Goal: Task Accomplishment & Management: Complete application form

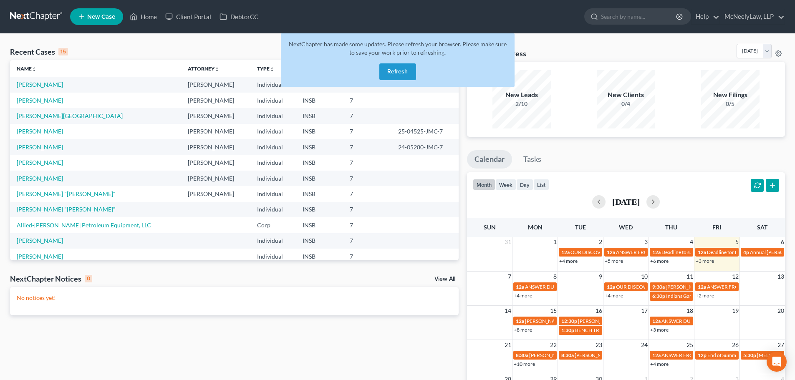
drag, startPoint x: 0, startPoint y: 0, endPoint x: 406, endPoint y: 73, distance: 412.8
click at [412, 73] on button "Refresh" at bounding box center [398, 71] width 37 height 17
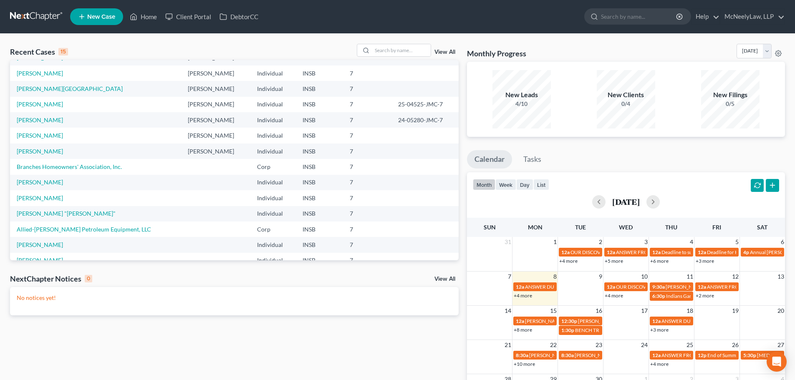
scroll to position [42, 0]
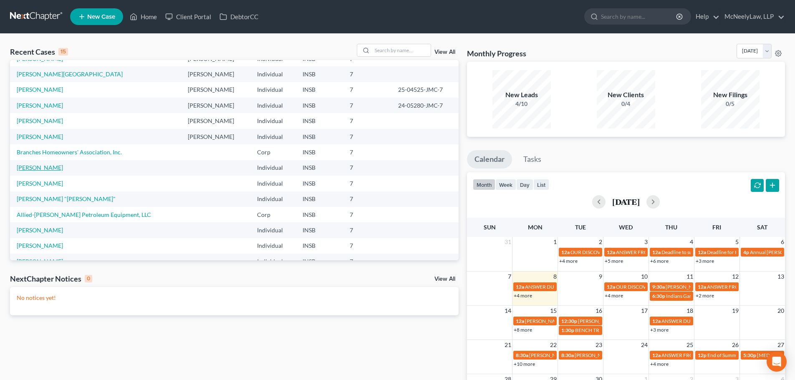
click at [46, 169] on link "[PERSON_NAME]" at bounding box center [40, 167] width 46 height 7
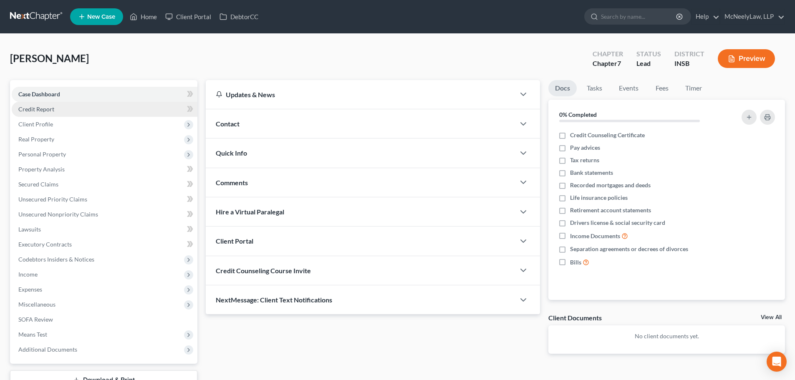
click at [68, 111] on link "Credit Report" at bounding box center [105, 109] width 186 height 15
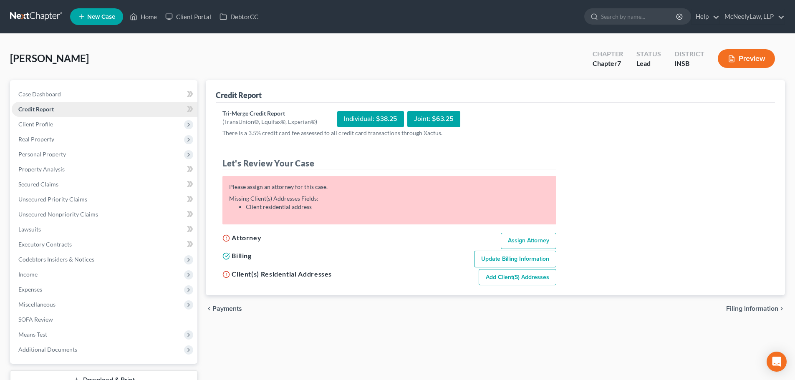
click at [60, 116] on link "Credit Report" at bounding box center [105, 109] width 186 height 15
click at [62, 127] on span "Client Profile" at bounding box center [105, 124] width 186 height 15
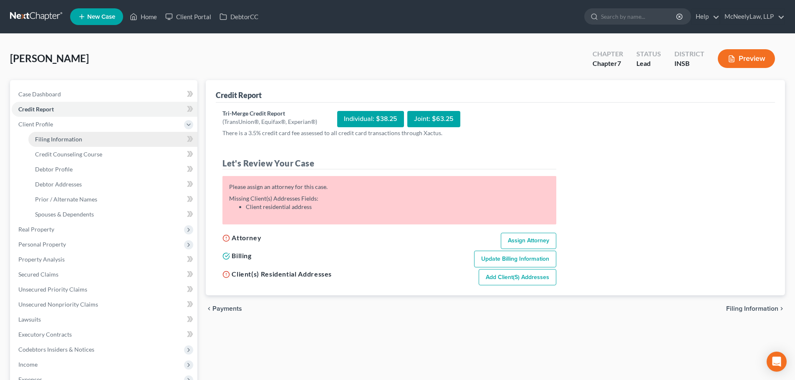
click at [86, 139] on link "Filing Information" at bounding box center [112, 139] width 169 height 15
select select "1"
select select "0"
select select "15"
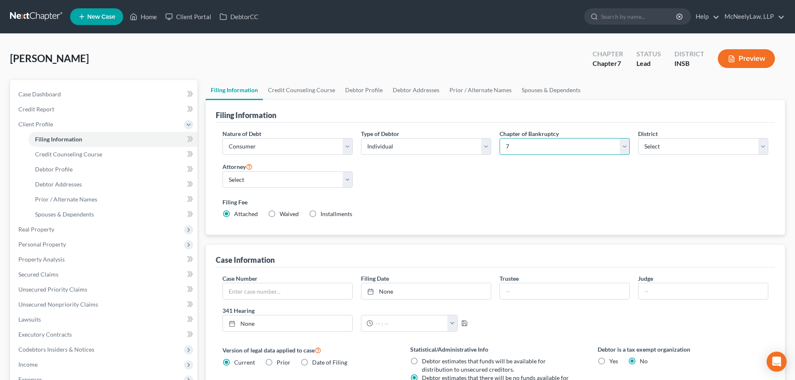
drag, startPoint x: 526, startPoint y: 148, endPoint x: 523, endPoint y: 154, distance: 7.5
click at [525, 148] on select "Select 7 11 12 13" at bounding box center [565, 146] width 130 height 17
select select "3"
click at [500, 138] on select "Select 7 11 12 13" at bounding box center [565, 146] width 130 height 17
click at [519, 200] on label "Filing Fee" at bounding box center [496, 202] width 546 height 9
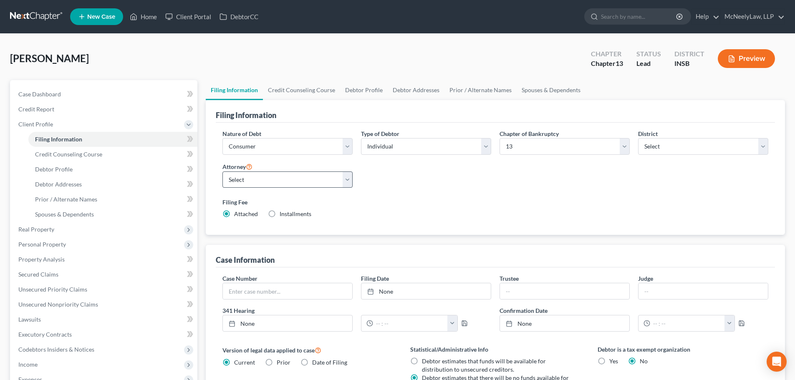
click at [312, 170] on div "Attorney Select [PERSON_NAME] - INSB" at bounding box center [288, 175] width 130 height 27
click at [313, 177] on select "Select [PERSON_NAME] - INSB" at bounding box center [288, 180] width 130 height 17
select select "0"
click at [223, 172] on select "Select [PERSON_NAME] - INSB" at bounding box center [288, 180] width 130 height 17
click at [443, 206] on div "Filing Fee Attached Installments Installments" at bounding box center [496, 208] width 546 height 20
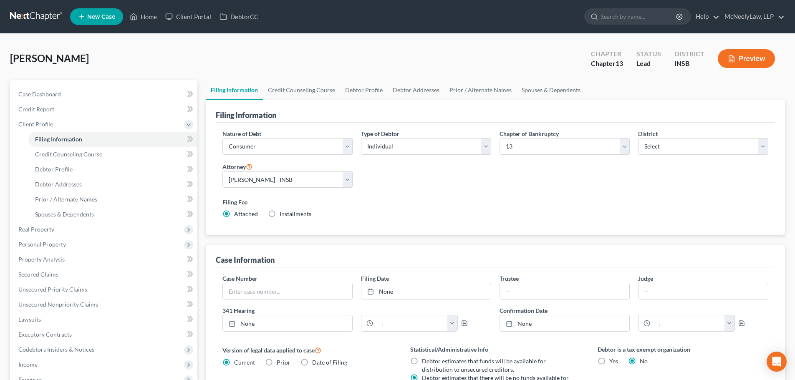
click at [437, 218] on div "Filing Fee Attached Installments Installments" at bounding box center [495, 210] width 555 height 30
click at [435, 219] on div "Filing Fee Attached Installments Installments" at bounding box center [495, 210] width 555 height 30
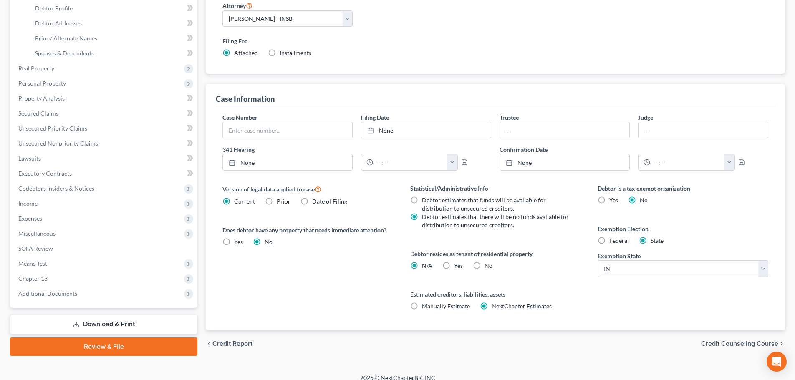
scroll to position [167, 0]
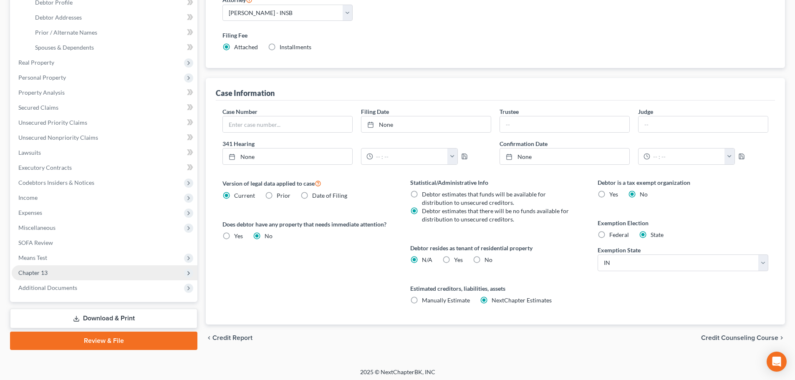
click at [60, 274] on span "Chapter 13" at bounding box center [105, 273] width 186 height 15
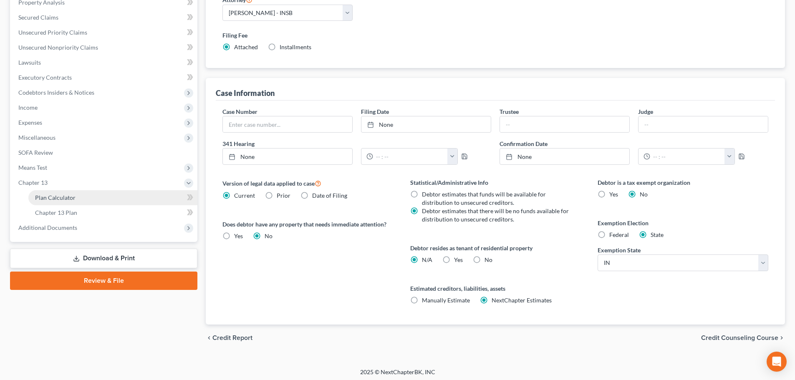
click at [67, 200] on span "Plan Calculator" at bounding box center [55, 197] width 41 height 7
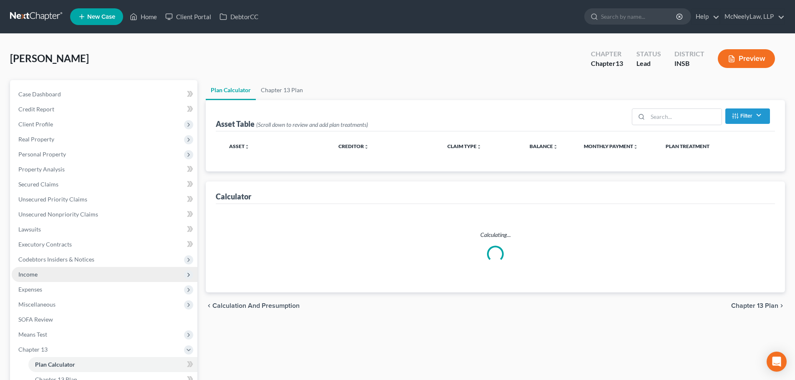
select select "59"
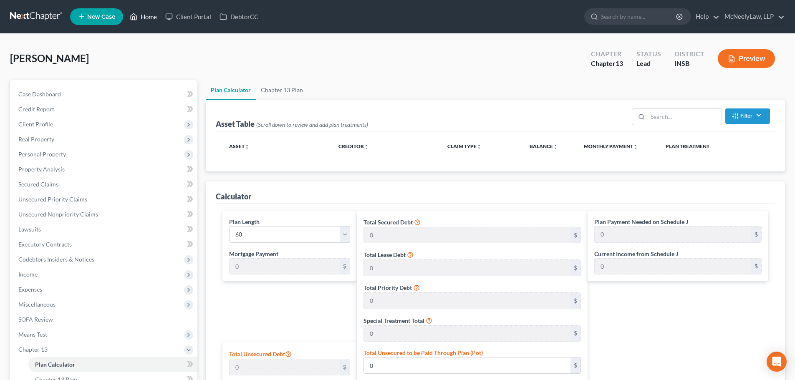
click at [149, 20] on link "Home" at bounding box center [143, 16] width 35 height 15
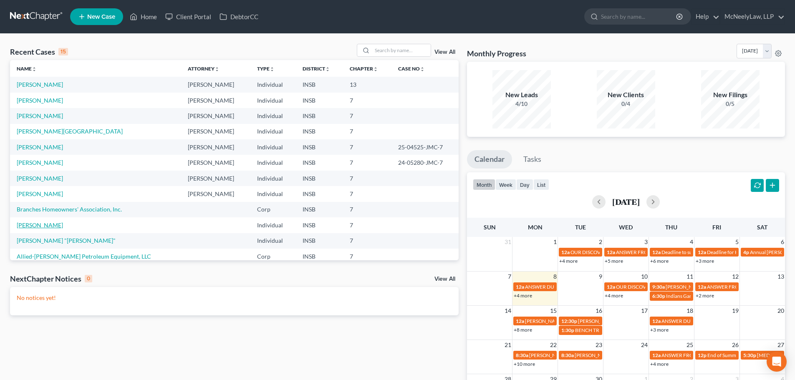
click at [41, 223] on link "[PERSON_NAME]" at bounding box center [40, 225] width 46 height 7
